Goal: Task Accomplishment & Management: Manage account settings

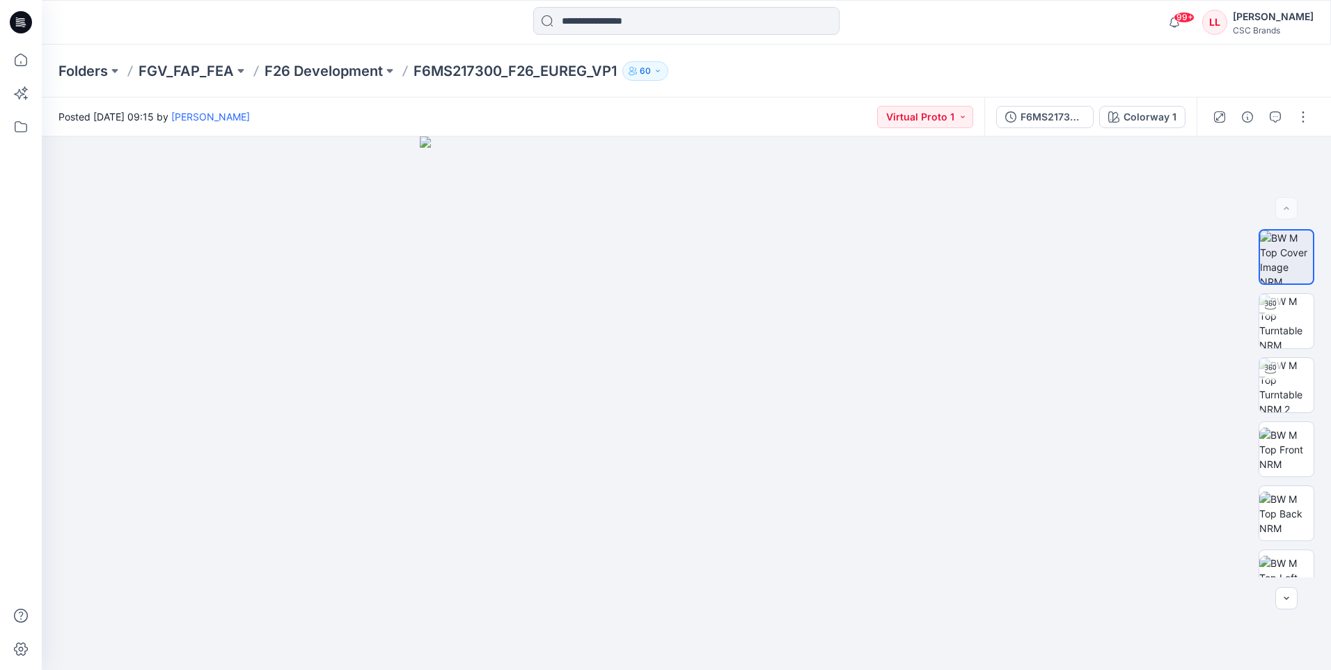
click at [21, 19] on icon at bounding box center [21, 18] width 7 height 1
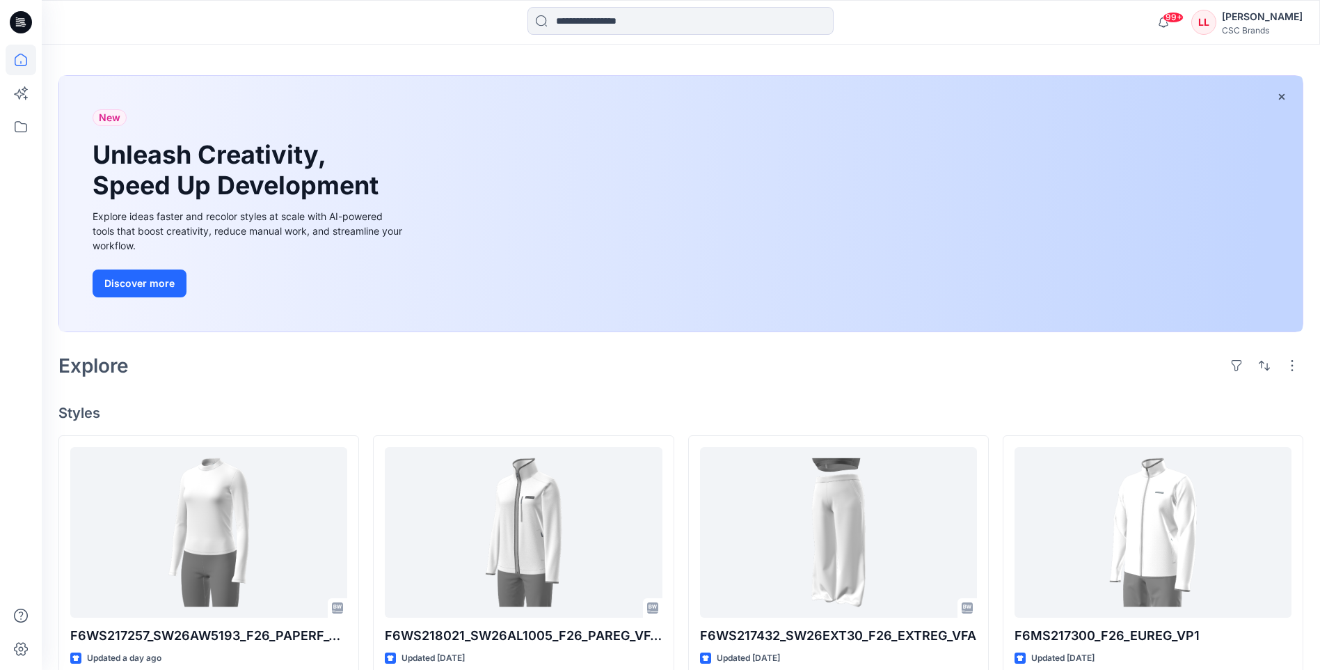
scroll to position [70, 0]
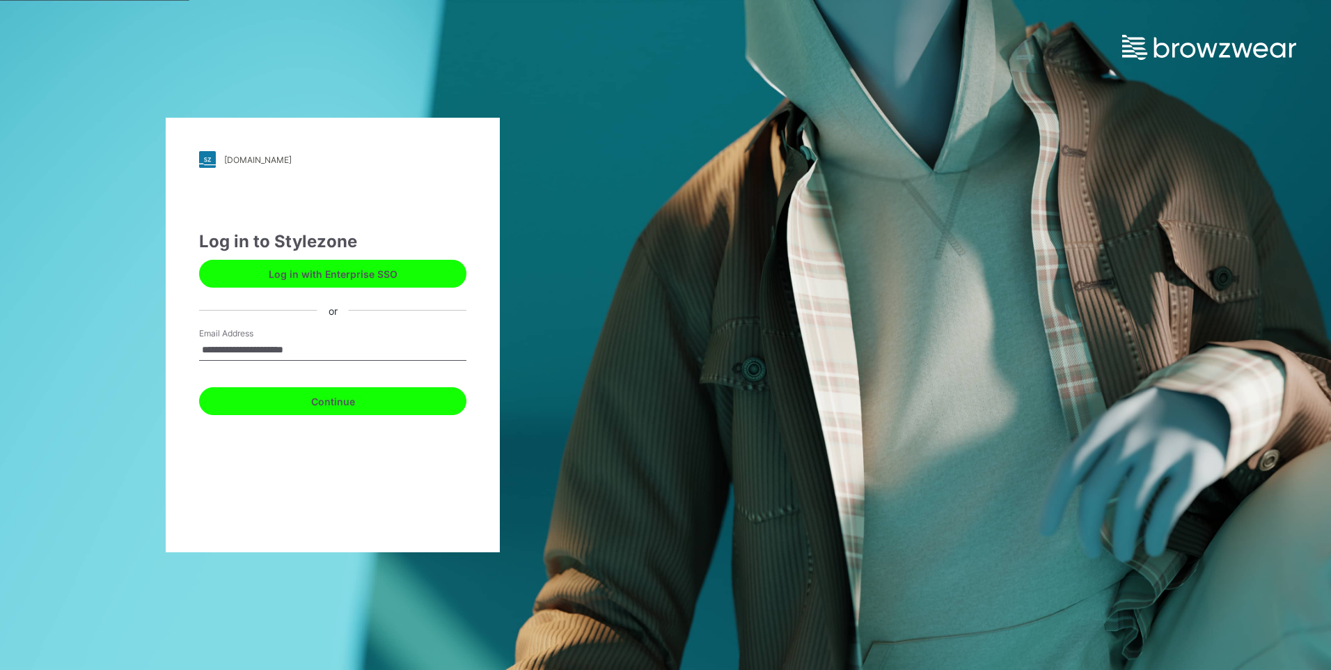
click at [361, 402] on button "Continue" at bounding box center [332, 401] width 267 height 28
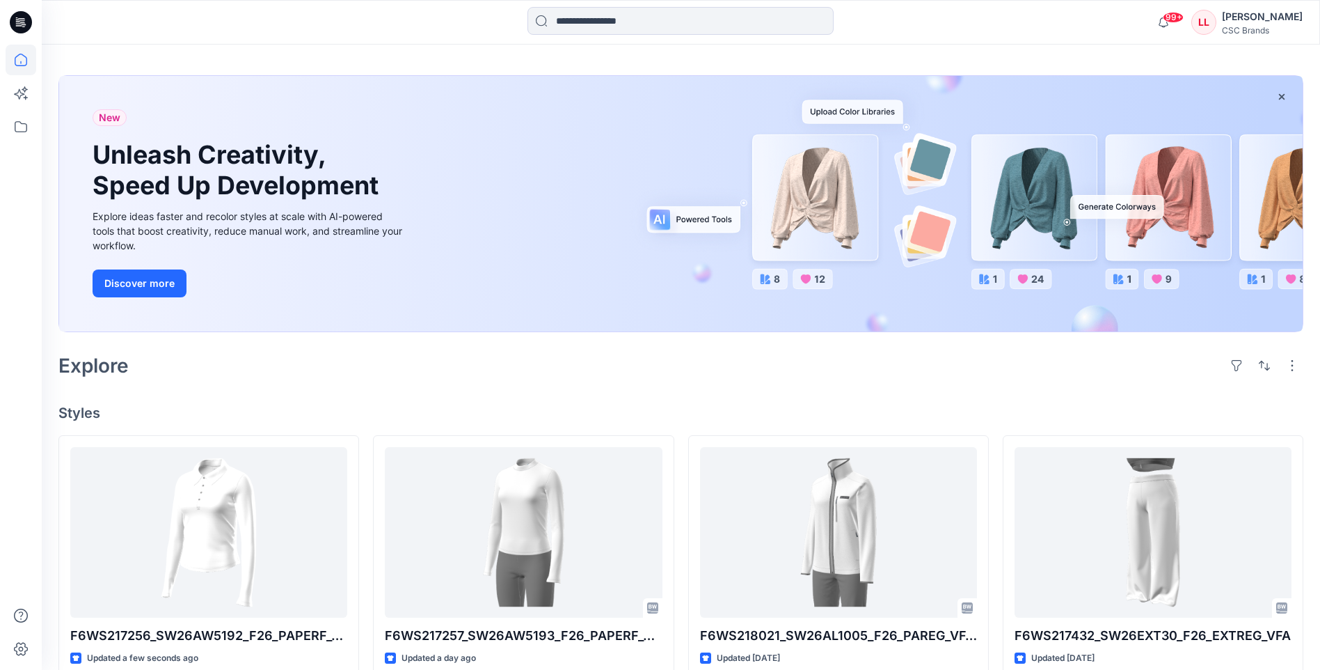
scroll to position [70, 0]
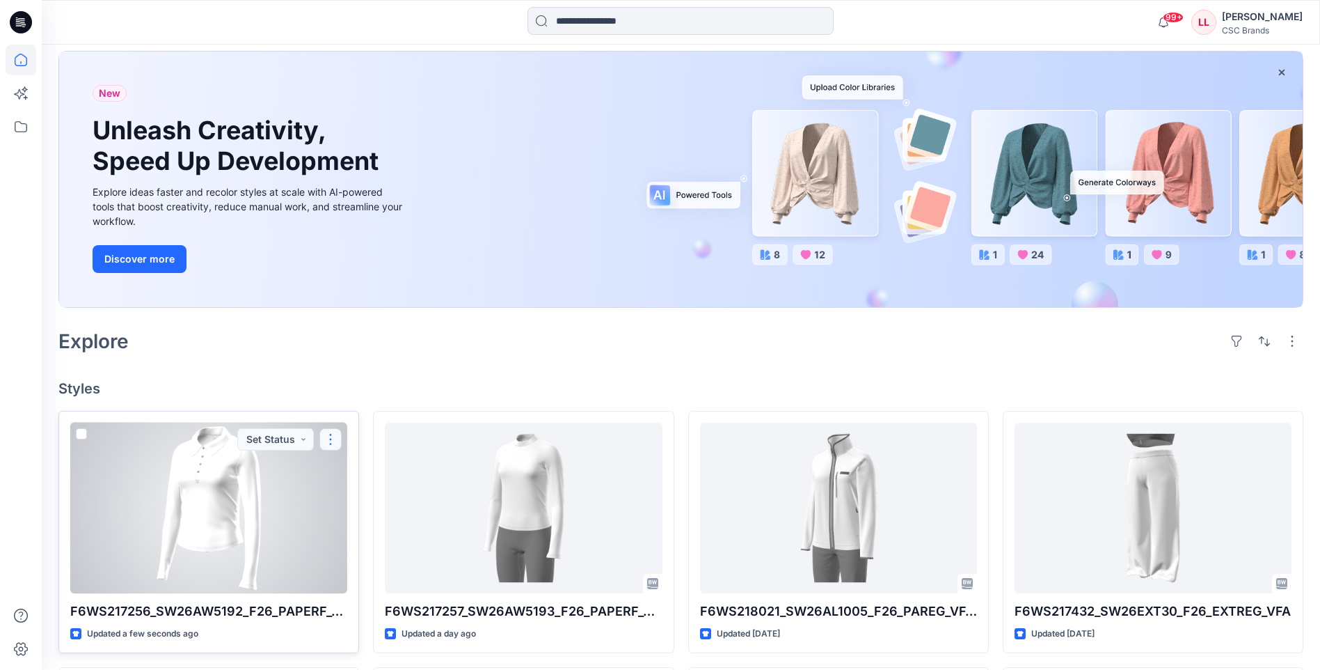
drag, startPoint x: 337, startPoint y: 450, endPoint x: 328, endPoint y: 439, distance: 14.3
click at [328, 439] on button "button" at bounding box center [330, 439] width 22 height 22
click at [367, 468] on button "Edit" at bounding box center [397, 472] width 150 height 26
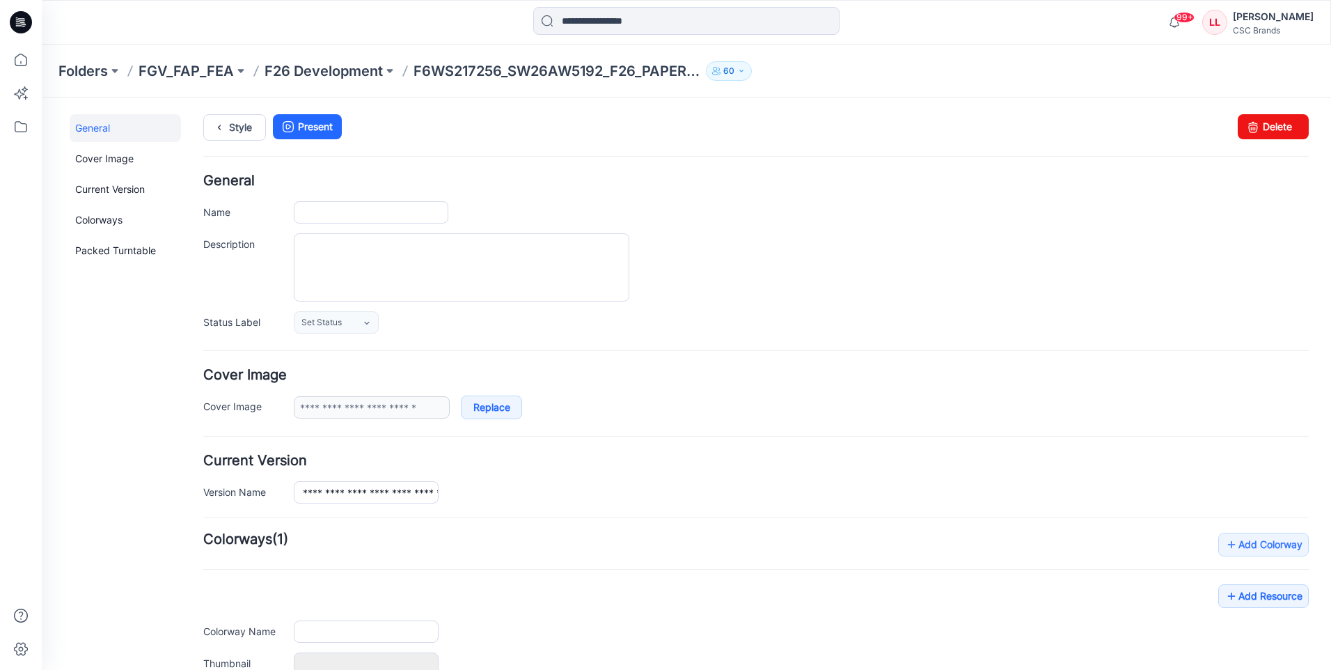
type input "**********"
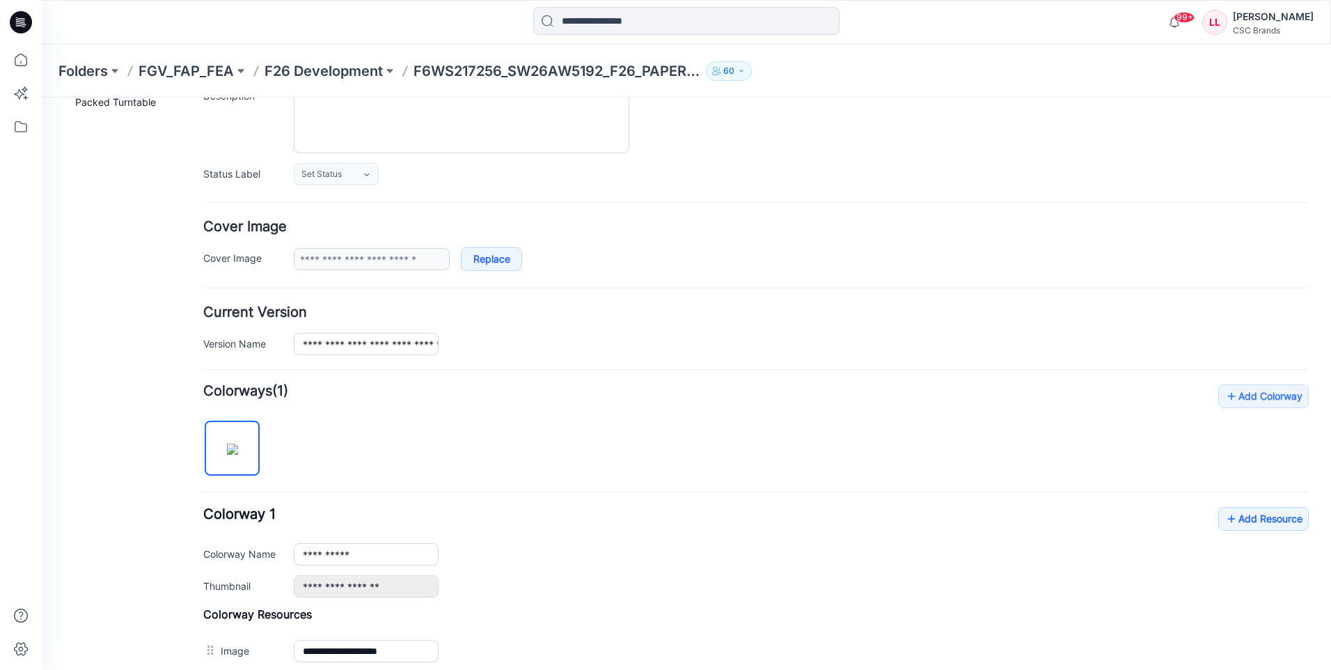
scroll to position [128, 0]
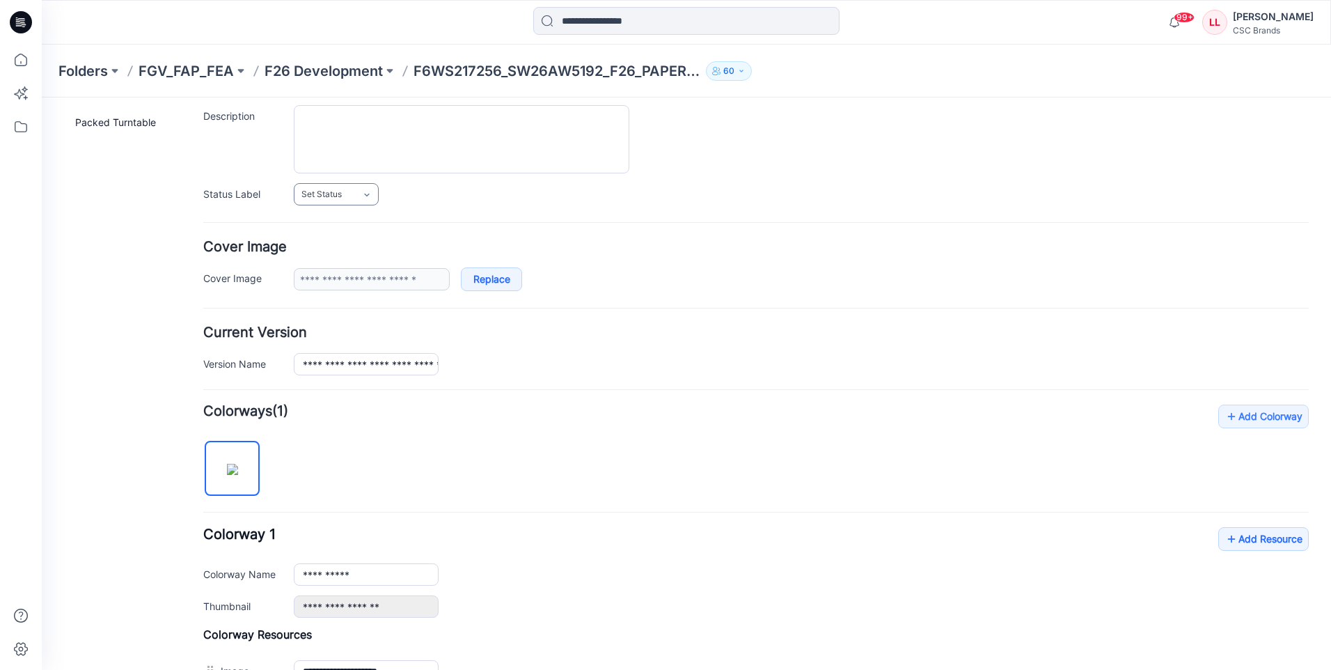
click at [365, 196] on icon at bounding box center [366, 194] width 11 height 11
click at [326, 349] on link "F/A Virtual" at bounding box center [350, 345] width 106 height 29
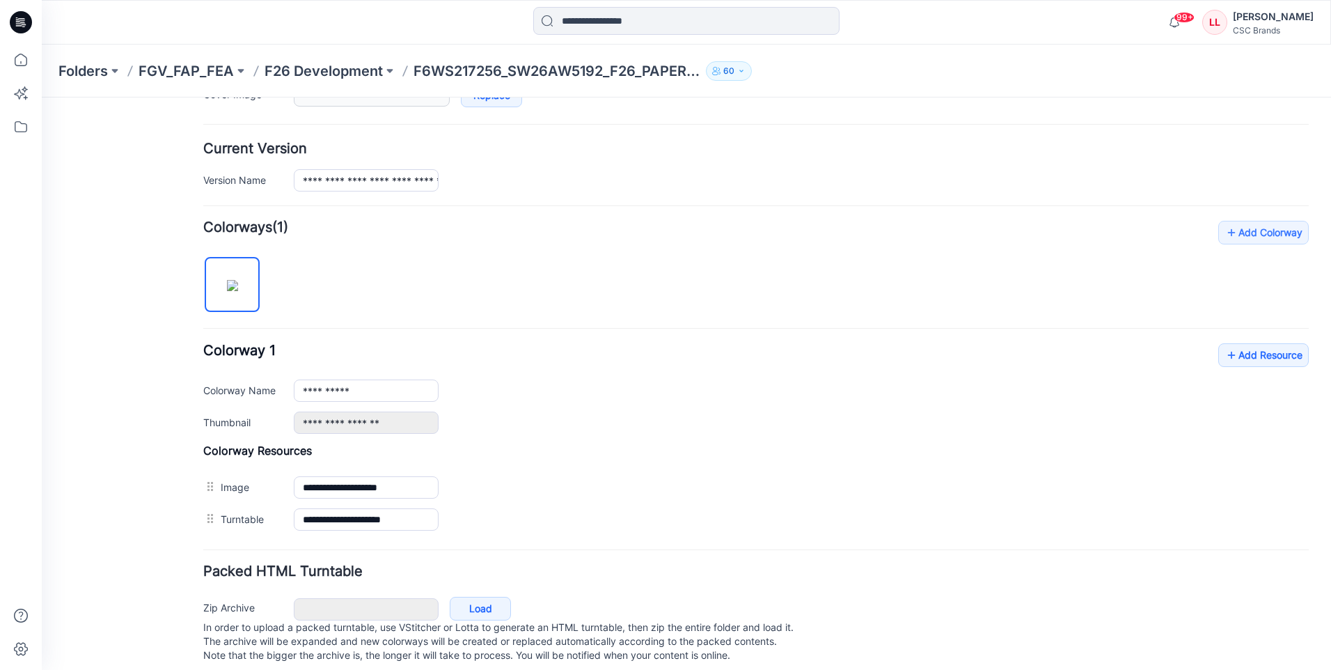
scroll to position [337, 0]
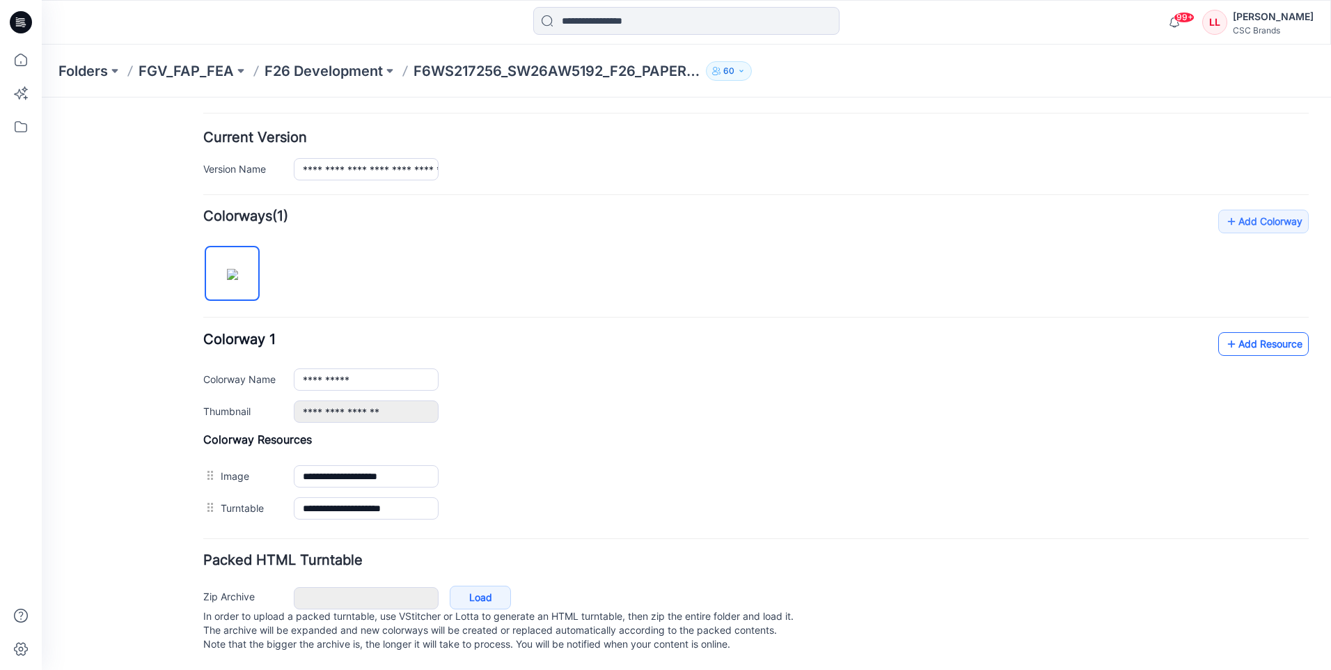
click at [1253, 332] on link "Add Resource" at bounding box center [1263, 344] width 90 height 24
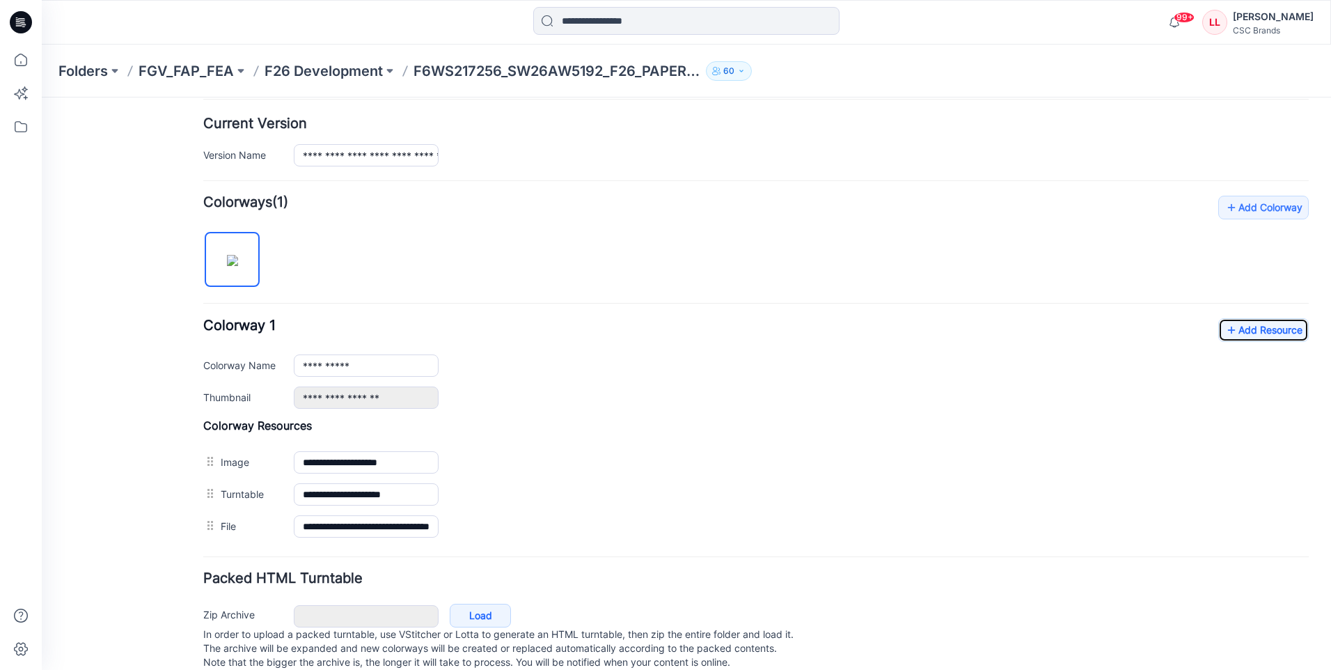
click at [19, 19] on icon at bounding box center [21, 22] width 22 height 22
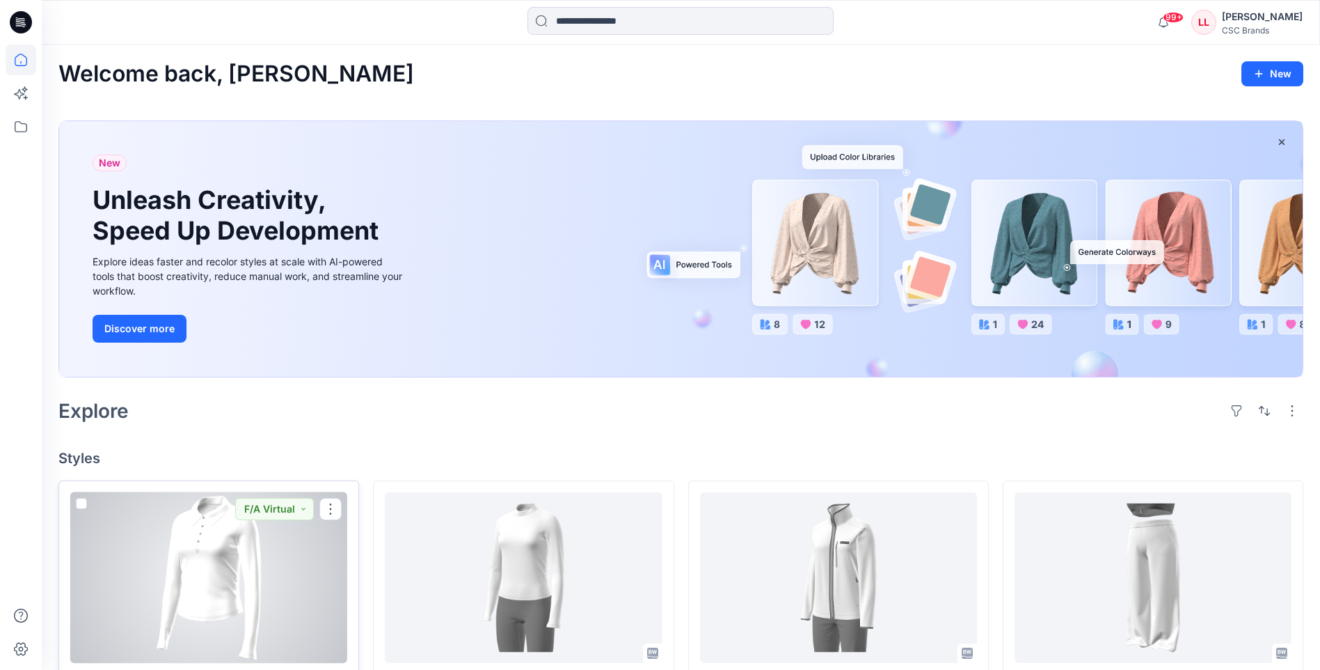
click at [299, 561] on div at bounding box center [208, 577] width 277 height 171
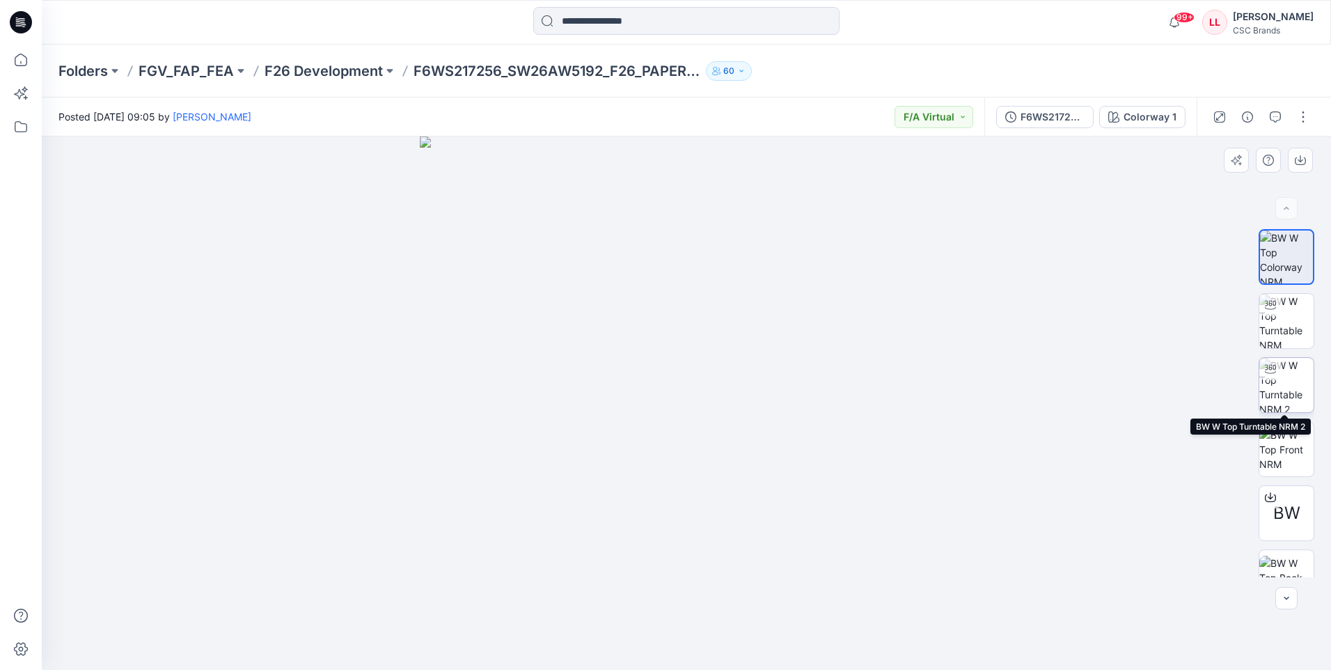
click at [1297, 384] on img at bounding box center [1286, 385] width 54 height 54
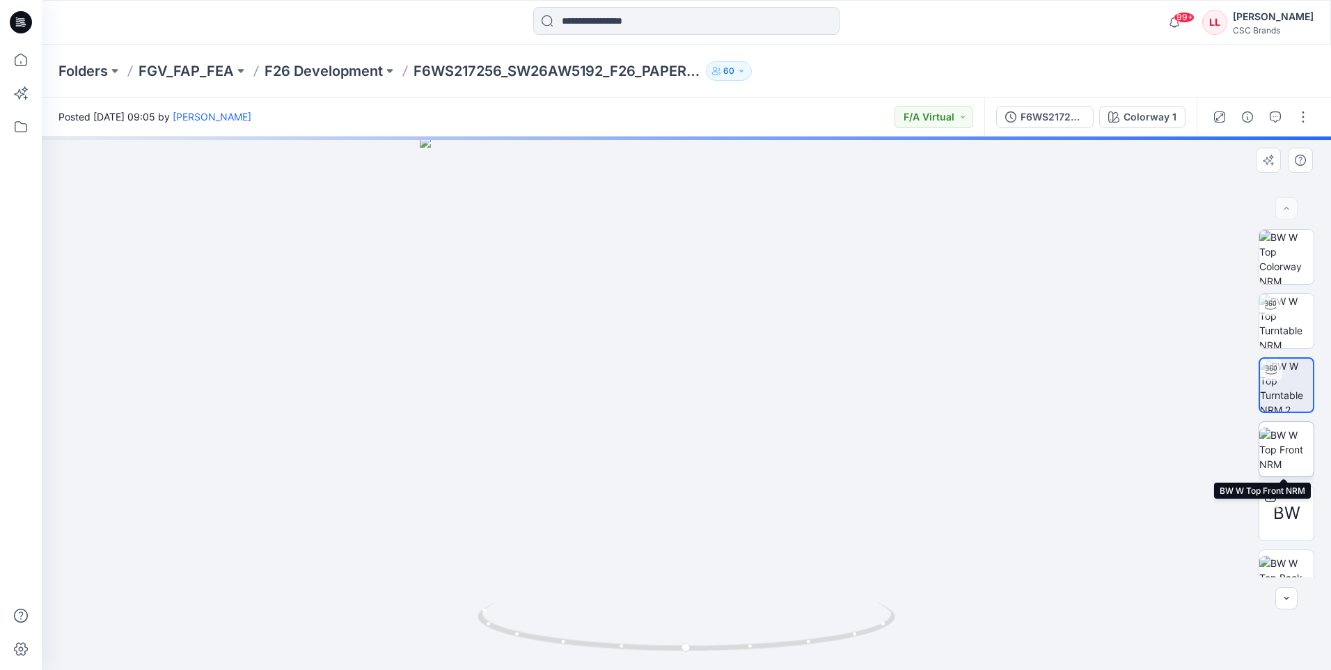
click at [1287, 462] on img at bounding box center [1286, 449] width 54 height 44
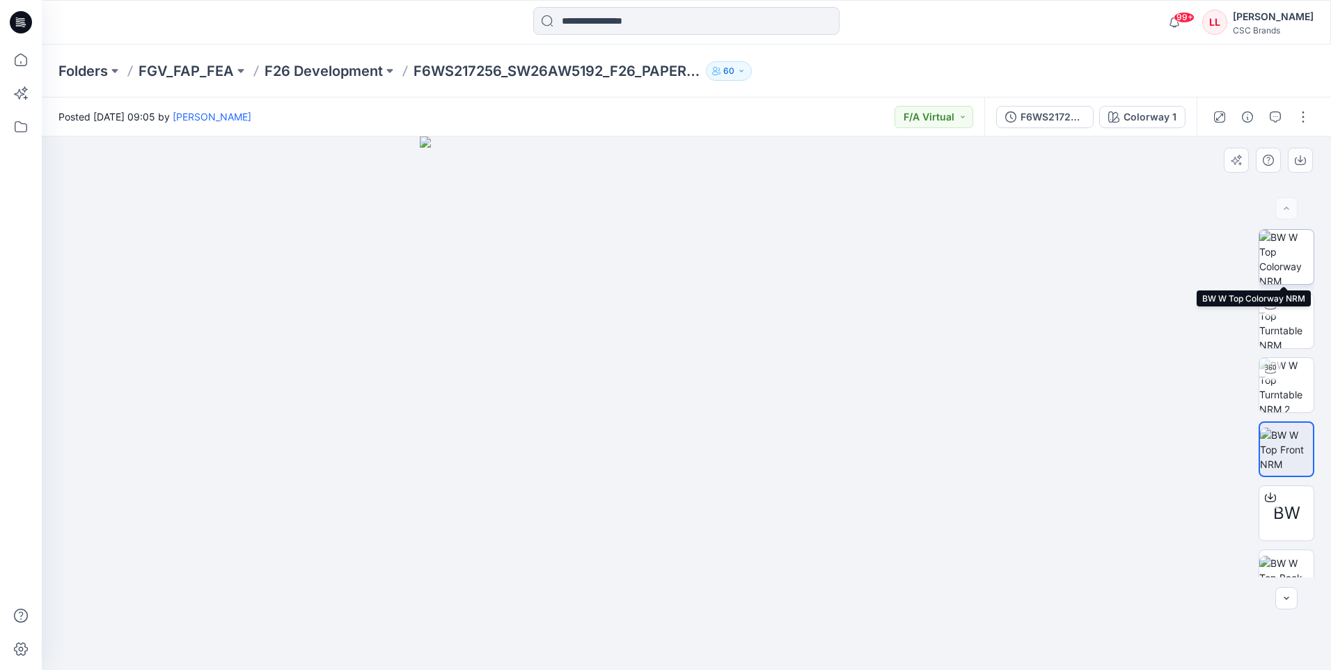
click at [1283, 262] on img at bounding box center [1286, 257] width 54 height 54
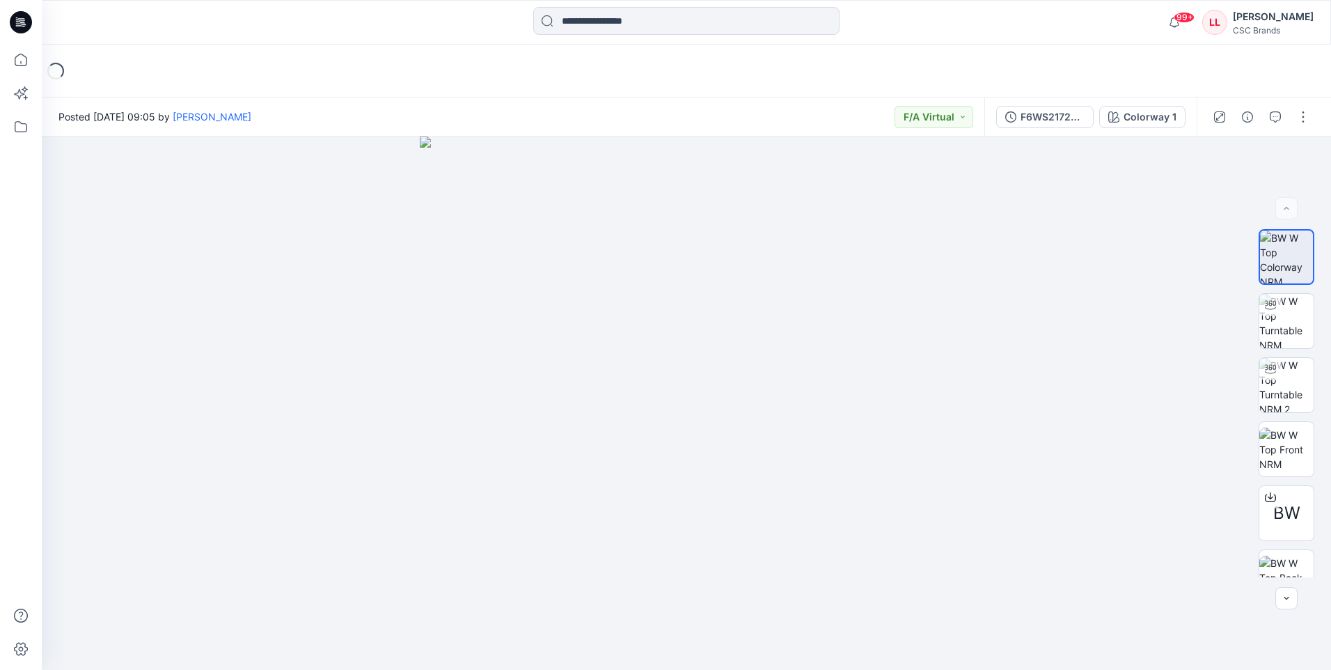
click at [20, 15] on icon at bounding box center [21, 22] width 22 height 22
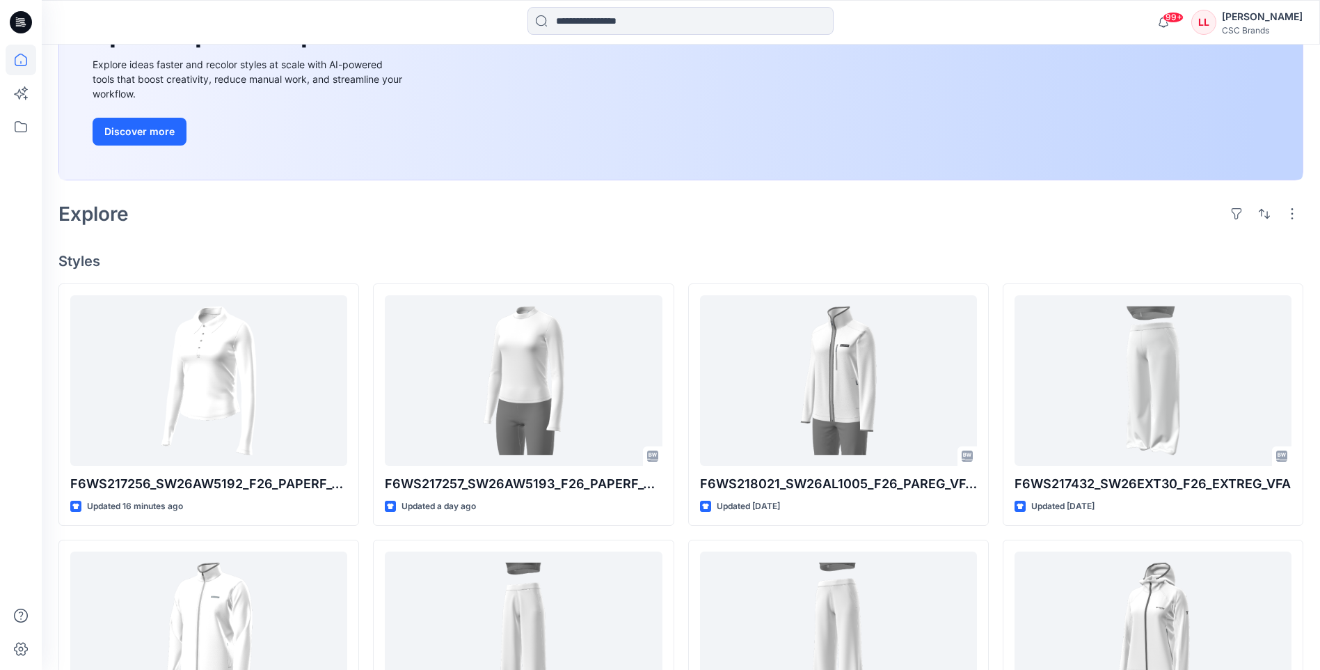
scroll to position [209, 0]
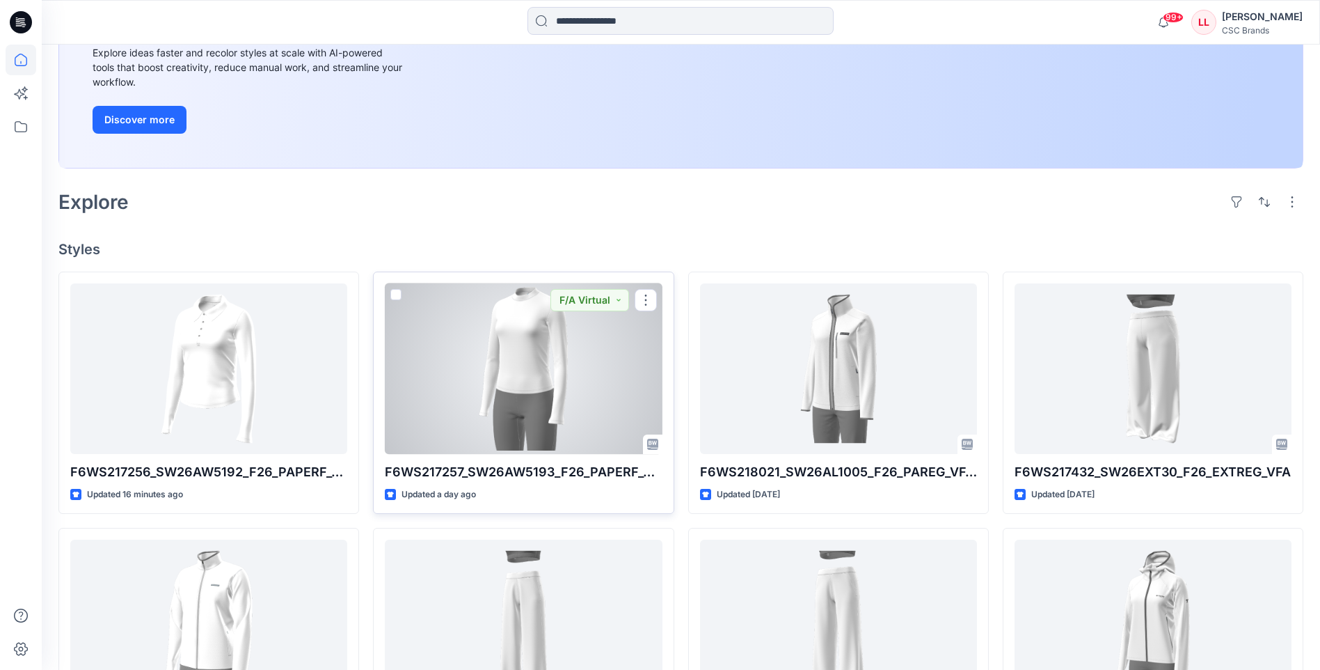
click at [512, 407] on div at bounding box center [523, 368] width 277 height 171
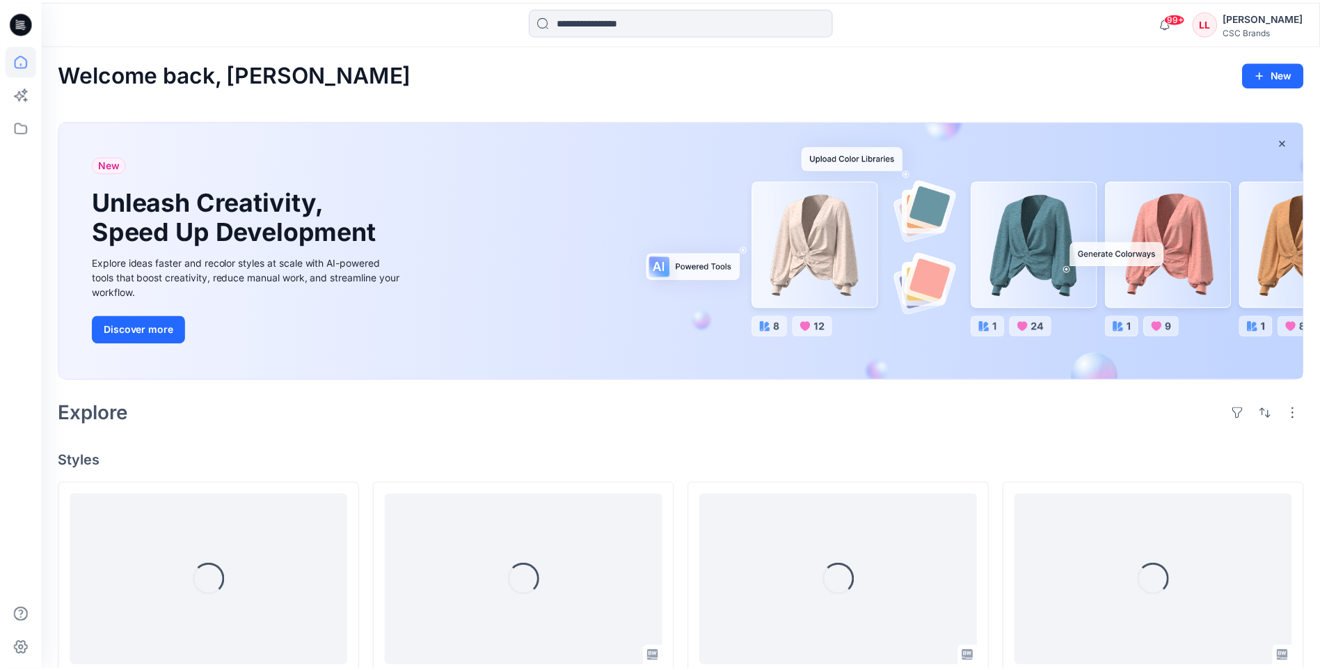
scroll to position [209, 0]
